Goal: Task Accomplishment & Management: Complete application form

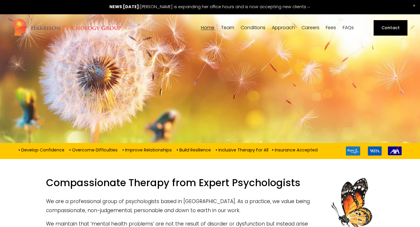
click at [391, 31] on link "Contact" at bounding box center [390, 27] width 34 height 15
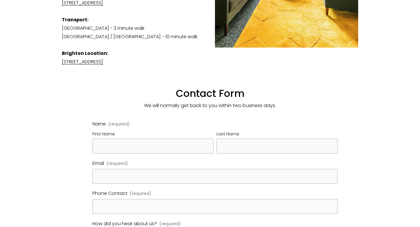
scroll to position [253, 0]
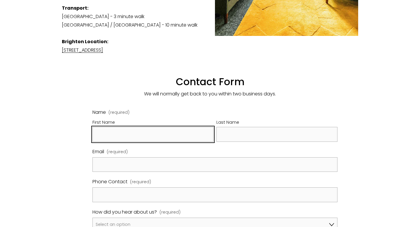
click at [152, 132] on input "First Name" at bounding box center [152, 134] width 121 height 15
type input "Rachel"
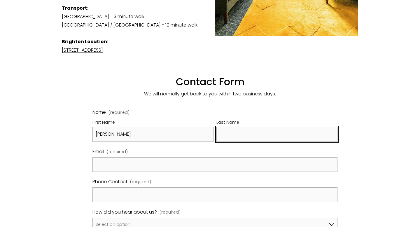
type input "l"
type input "k"
type input "Le Comber"
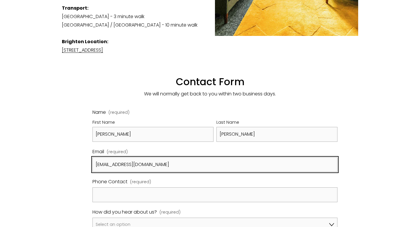
type input "rachellecomber@gmail.com"
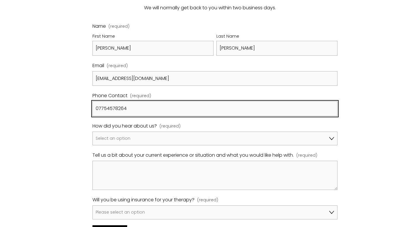
scroll to position [339, 0]
type input "07754578264"
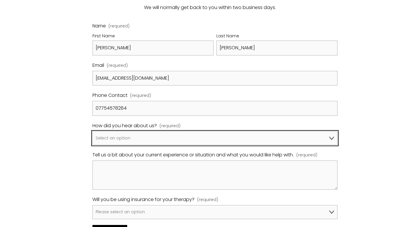
click at [141, 131] on select "Select an option Google A friend/family member told me about you I've been refe…" at bounding box center [214, 138] width 245 height 14
select select "Bupa Website"
click at [92, 131] on select "Select an option Google A friend/family member told me about you I've been refe…" at bounding box center [214, 138] width 245 height 14
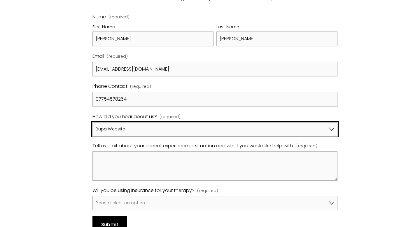
scroll to position [350, 0]
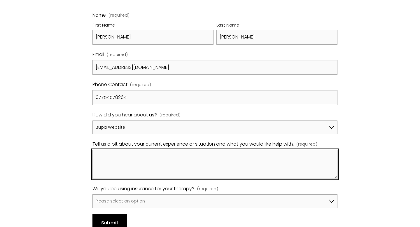
click at [119, 153] on textarea "Tell us a bit about your current experience or situation and what you would lik…" at bounding box center [214, 164] width 245 height 29
type textarea "Hi, I"
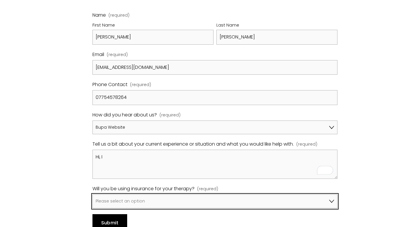
click at [116, 194] on select "Please select an option No, I won't be using insurance Yes, I will be using Avi…" at bounding box center [214, 201] width 245 height 14
select select "Yes, I will be using Bupa"
click at [92, 194] on select "Please select an option No, I won't be using insurance Yes, I will be using Avi…" at bounding box center [214, 201] width 245 height 14
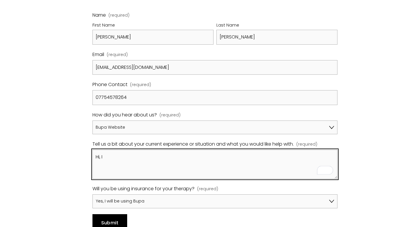
click at [121, 159] on textarea "Hi, I" at bounding box center [214, 164] width 245 height 29
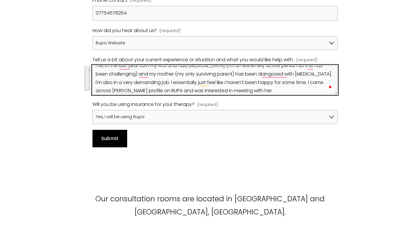
scroll to position [444, 0]
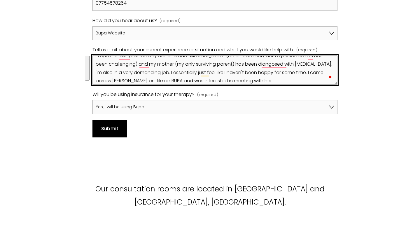
type textarea "Hi, I think I am experiencing some mild depression, as well as feeling stuck in…"
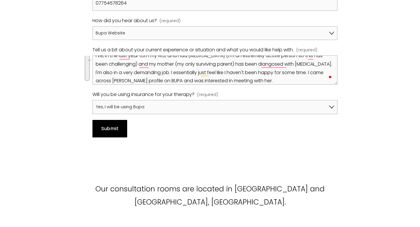
click at [110, 125] on span "Submit" at bounding box center [109, 128] width 17 height 7
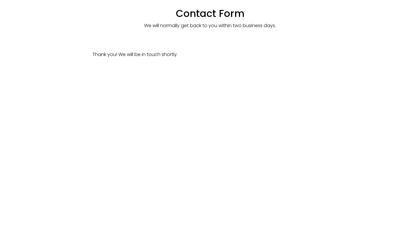
scroll to position [262, 0]
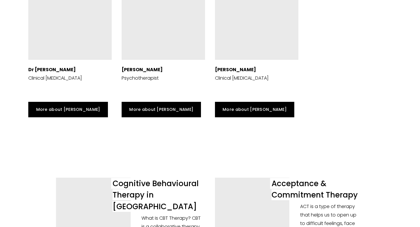
scroll to position [1510, 0]
